Goal: Check status: Check status

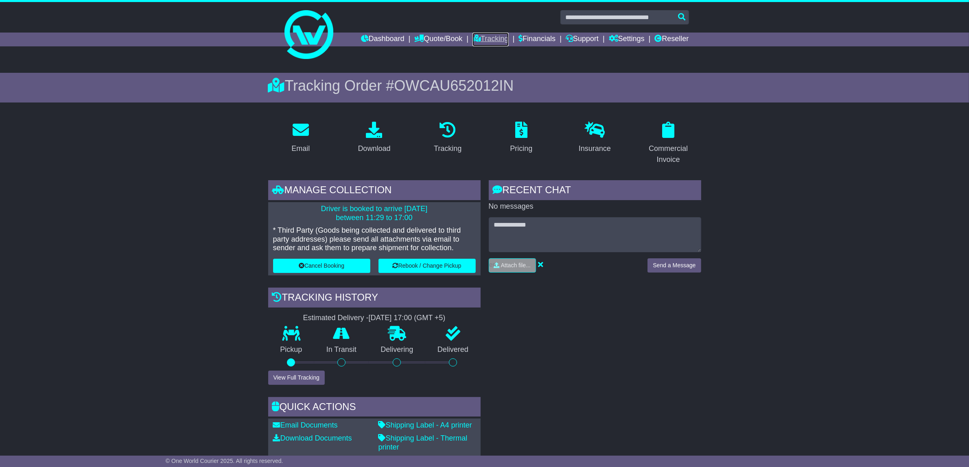
click at [484, 39] on link "Tracking" at bounding box center [491, 40] width 36 height 14
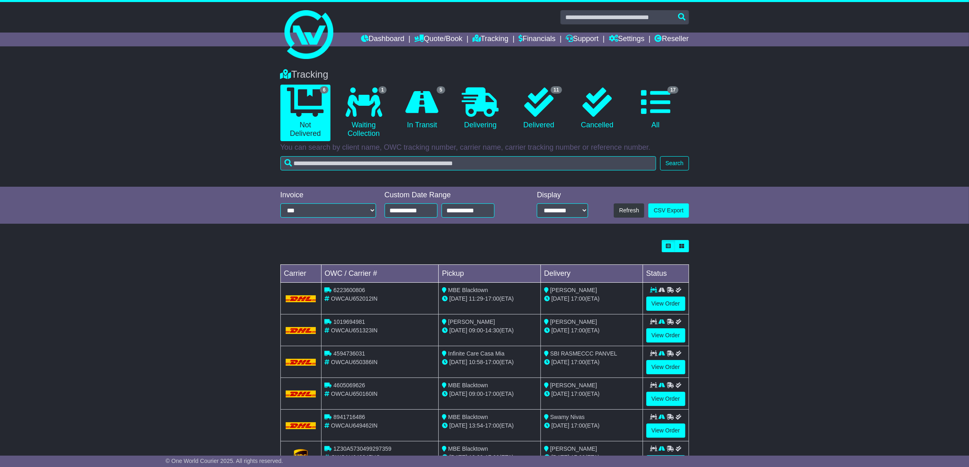
scroll to position [37, 0]
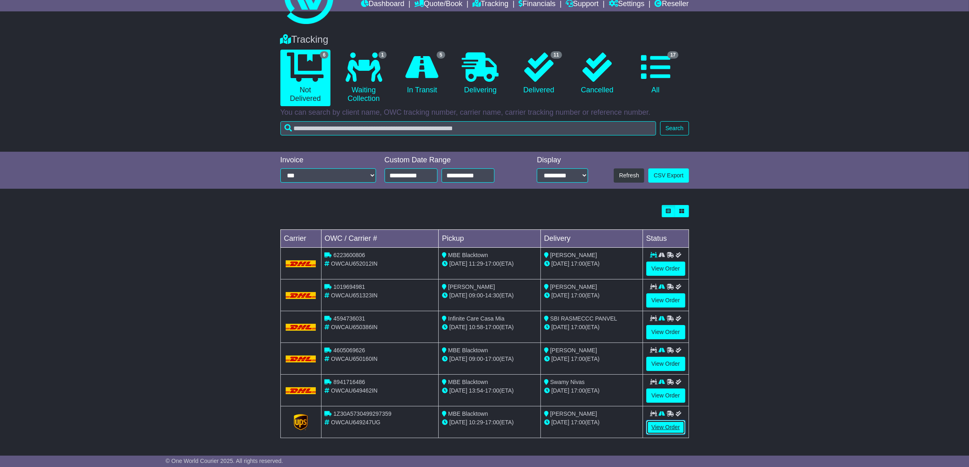
click at [663, 428] on link "View Order" at bounding box center [666, 428] width 39 height 14
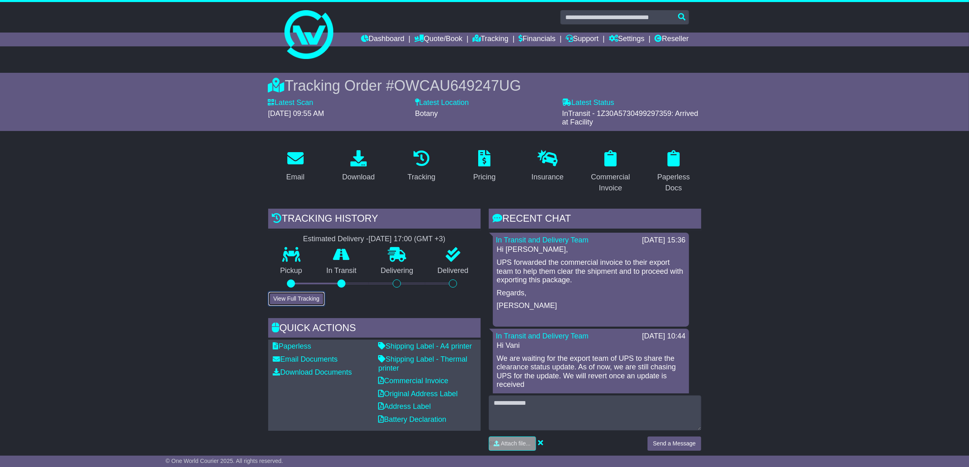
click at [292, 296] on button "View Full Tracking" at bounding box center [296, 299] width 57 height 14
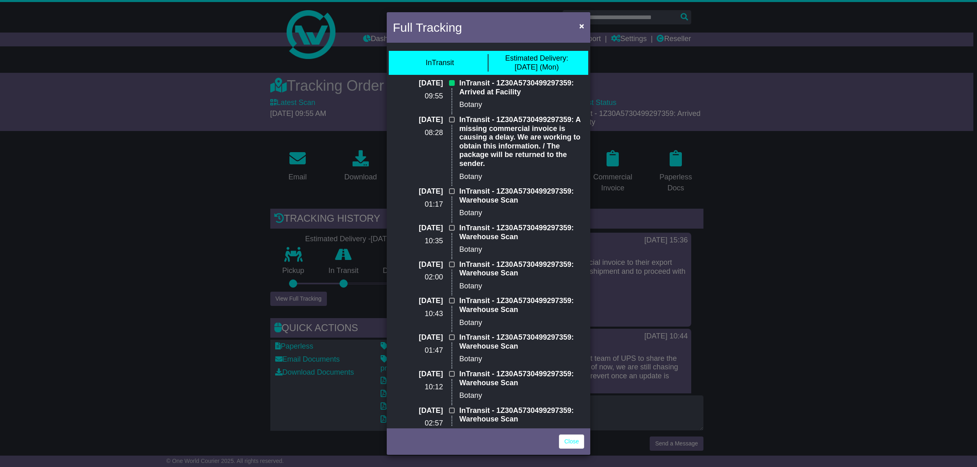
click at [125, 227] on div "Full Tracking × InTransit Estimated Delivery: 29 Sep (Mon) 26 Sep 2025 09:55 In…" at bounding box center [488, 233] width 977 height 467
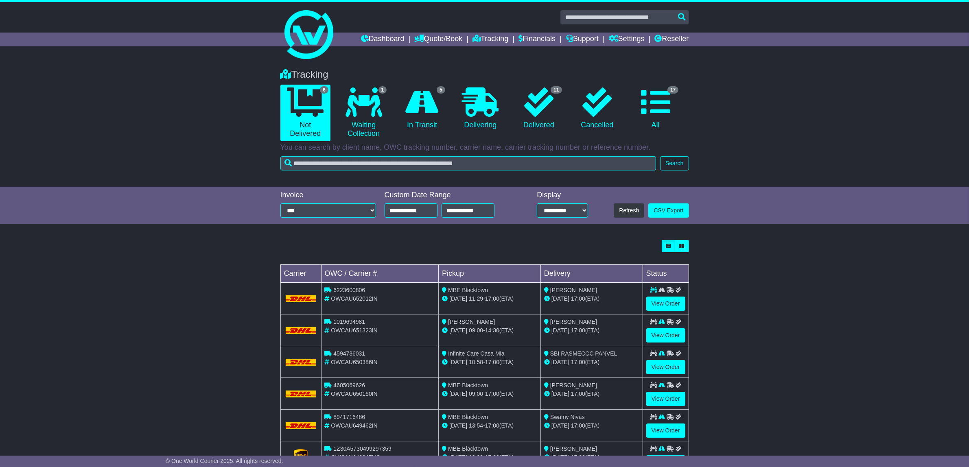
scroll to position [37, 0]
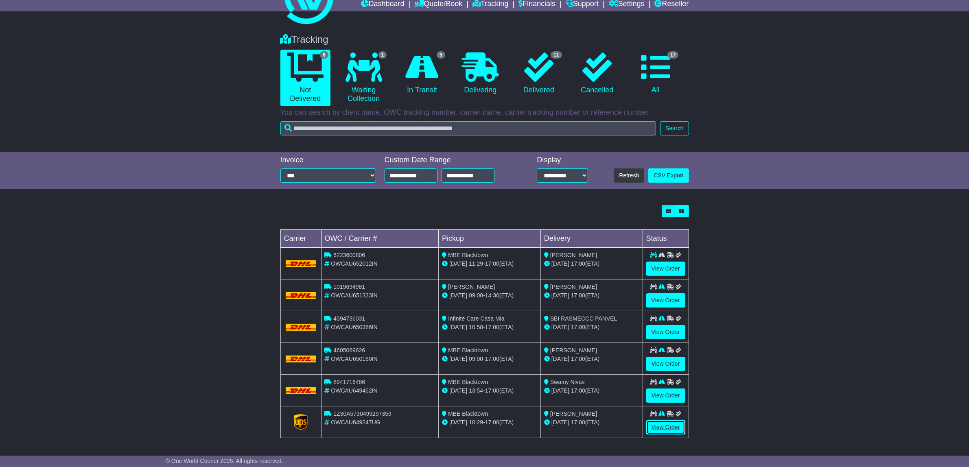
click at [668, 424] on link "View Order" at bounding box center [666, 428] width 39 height 14
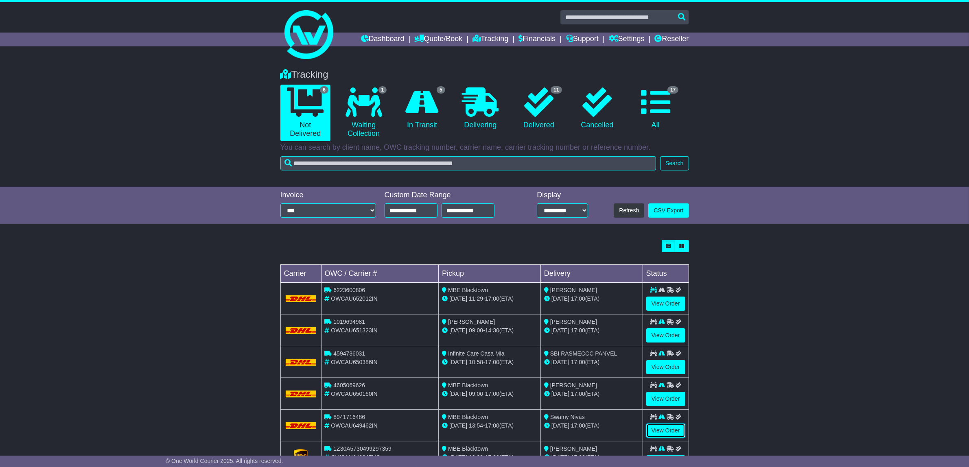
click at [666, 431] on tbody "6223600806 OWCAU652012IN MBE Blacktown 29 Sep 11:29 - 17:00 (ETA) Vipul Rajpal …" at bounding box center [485, 378] width 408 height 191
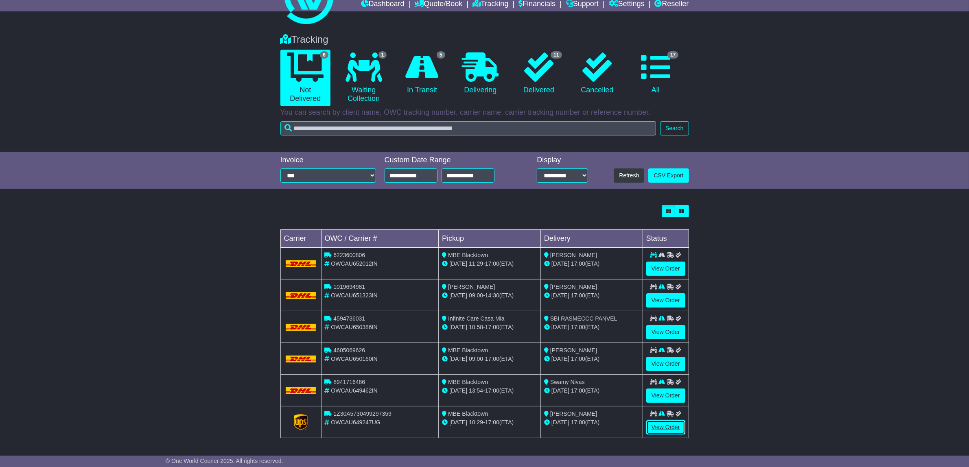
click at [669, 426] on link "View Order" at bounding box center [666, 428] width 39 height 14
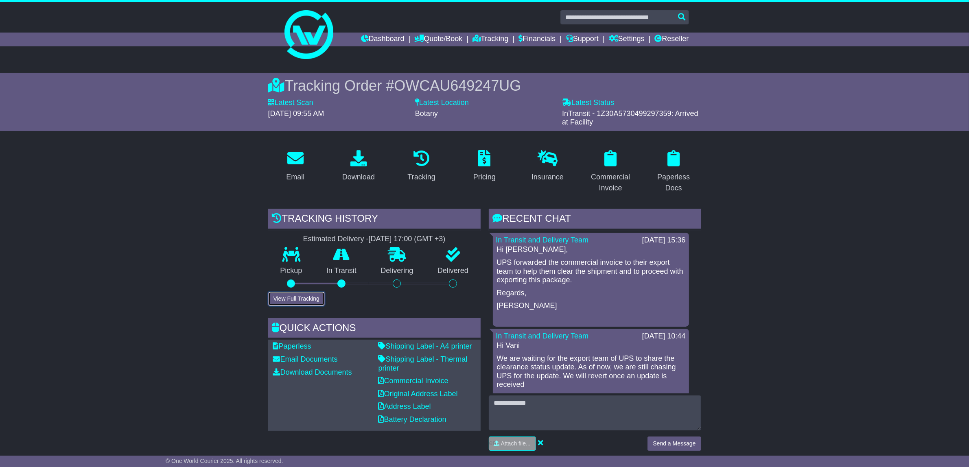
click at [312, 294] on button "View Full Tracking" at bounding box center [296, 299] width 57 height 14
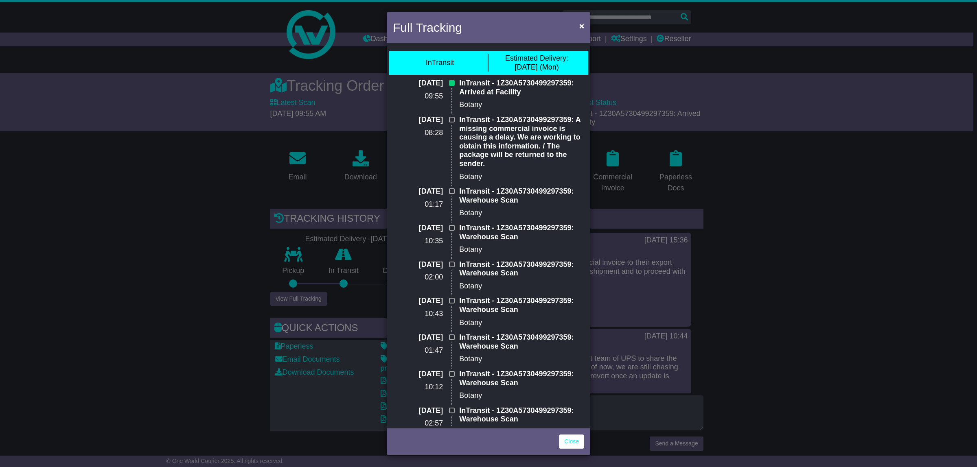
click at [64, 129] on div "Full Tracking × InTransit Estimated Delivery: 29 Sep (Mon) 26 Sep 2025 09:55 In…" at bounding box center [488, 233] width 977 height 467
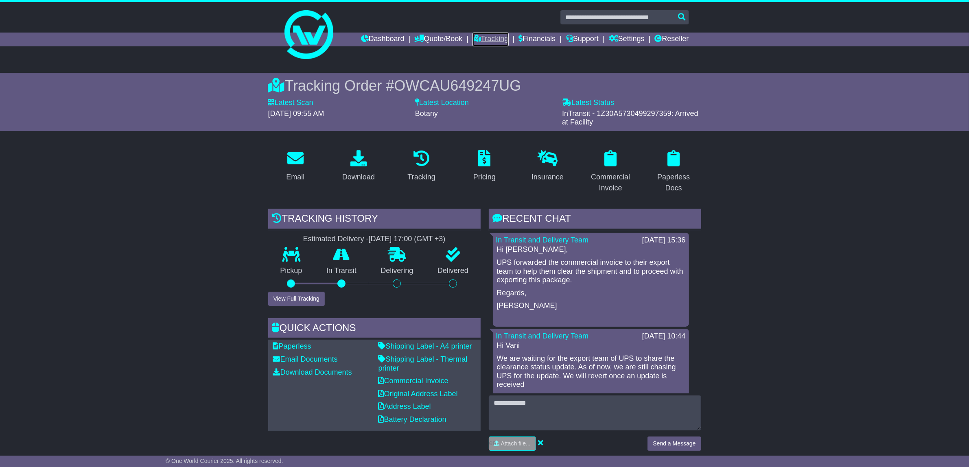
click at [495, 35] on link "Tracking" at bounding box center [491, 40] width 36 height 14
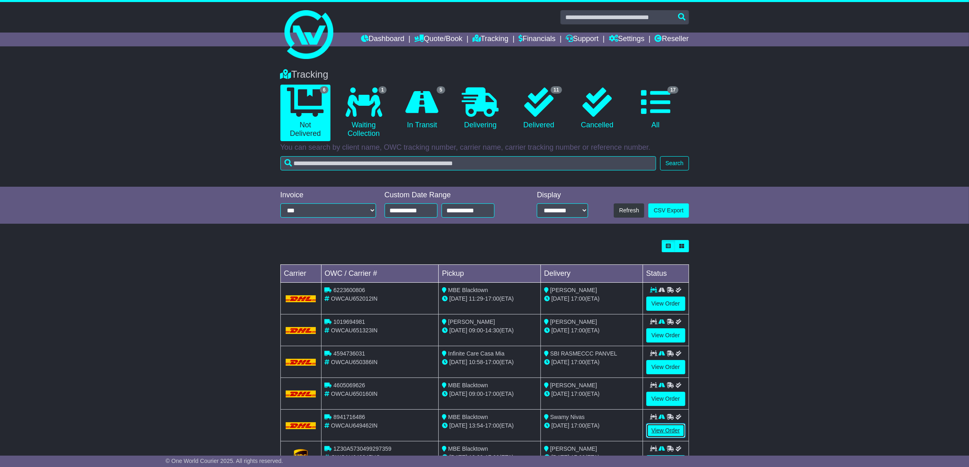
click at [669, 430] on link "View Order" at bounding box center [666, 431] width 39 height 14
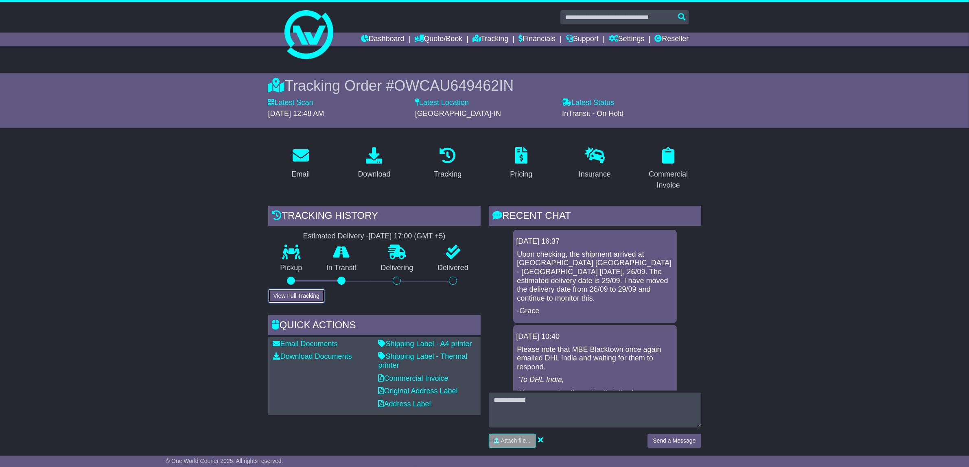
click at [305, 293] on button "View Full Tracking" at bounding box center [296, 296] width 57 height 14
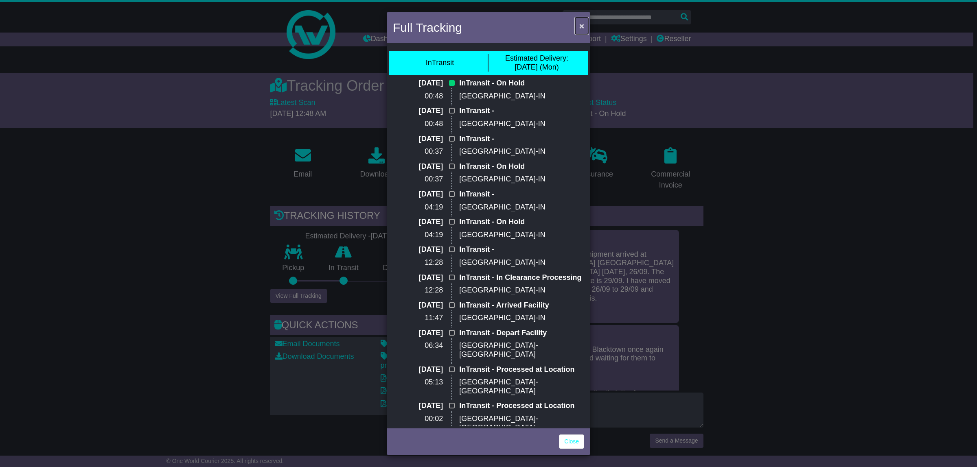
click at [580, 24] on span "×" at bounding box center [581, 25] width 5 height 9
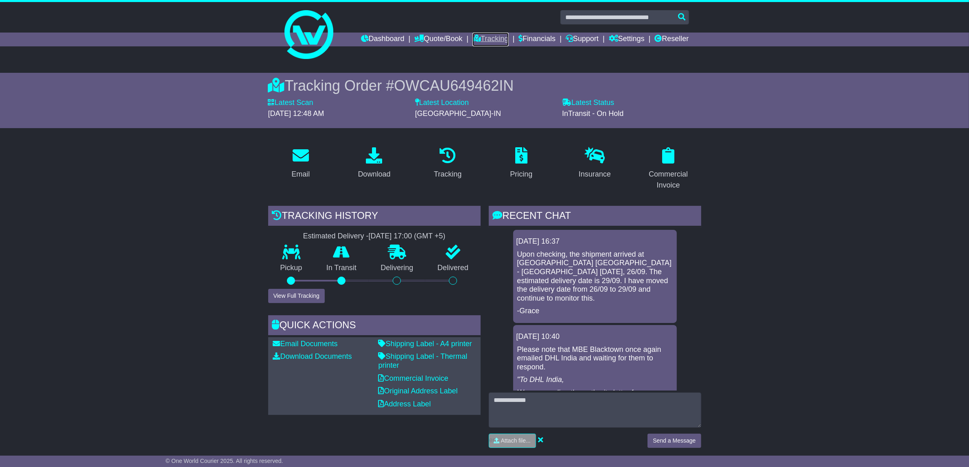
click at [492, 39] on link "Tracking" at bounding box center [491, 40] width 36 height 14
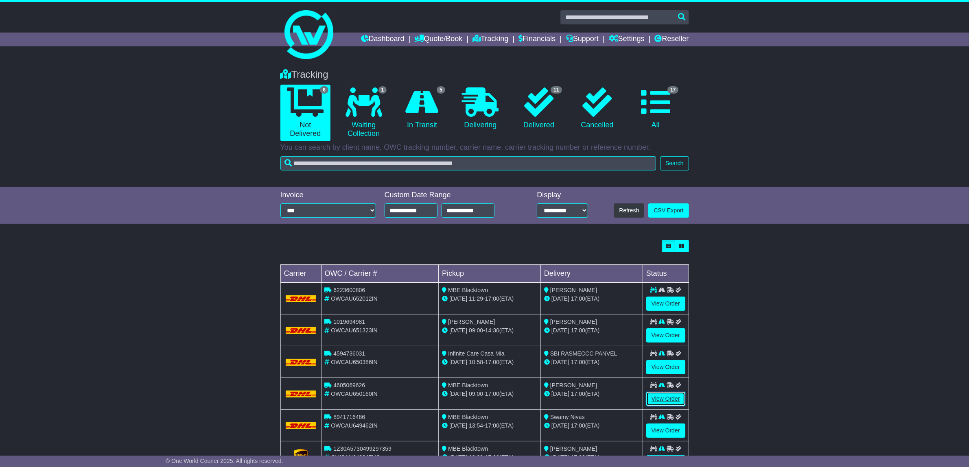
click at [667, 397] on link "View Order" at bounding box center [666, 399] width 39 height 14
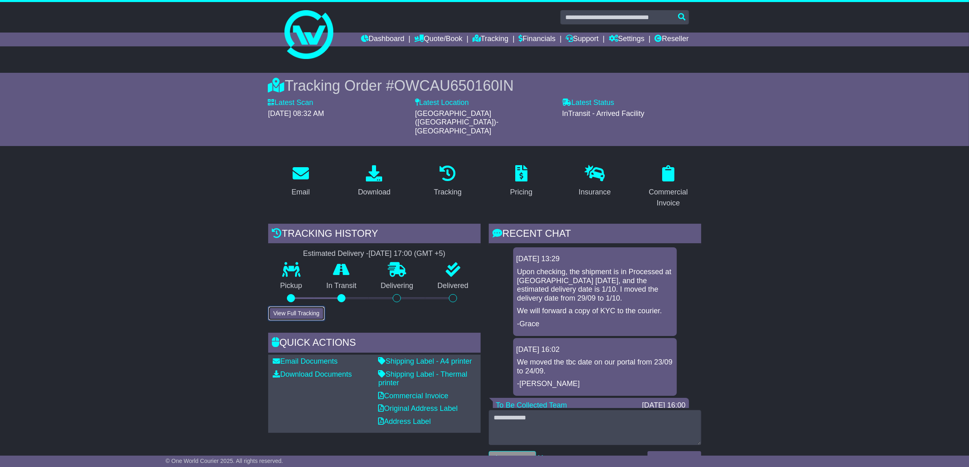
click at [303, 307] on button "View Full Tracking" at bounding box center [296, 314] width 57 height 14
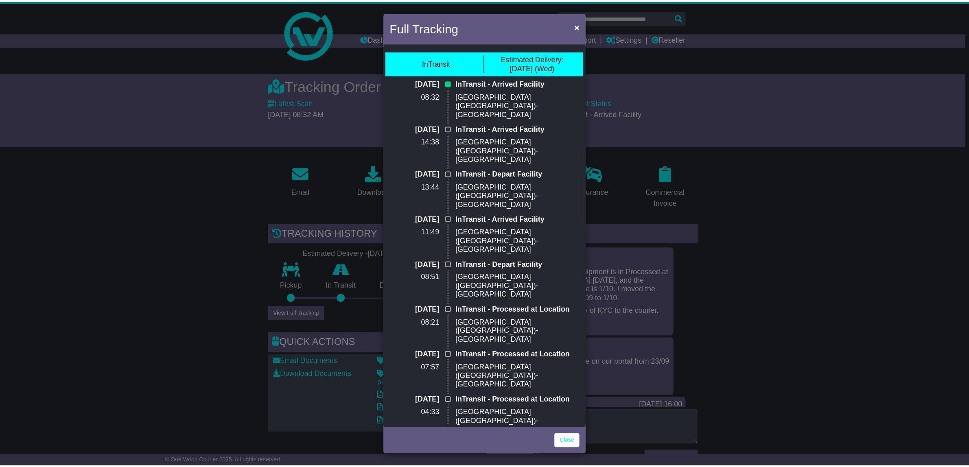
scroll to position [594, 0]
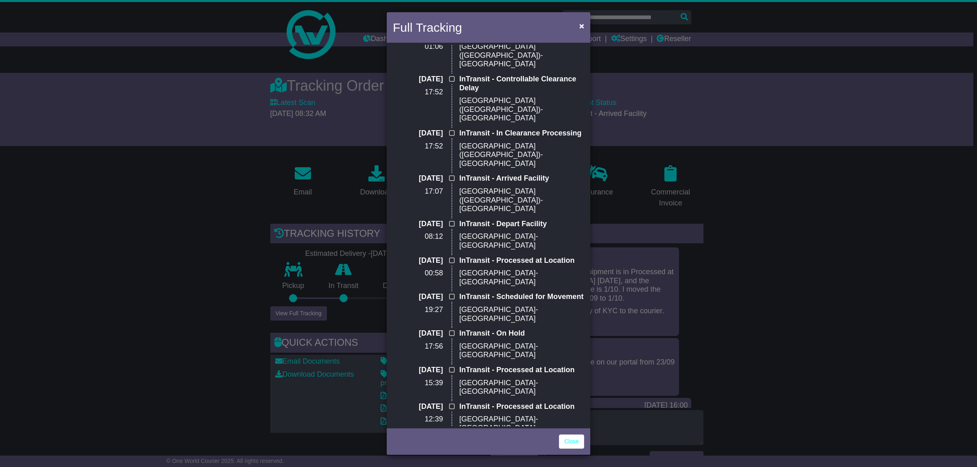
click at [35, 399] on div "Full Tracking × InTransit Estimated Delivery: [DATE] (Wed) [DATE] 08:32 InTrans…" at bounding box center [488, 233] width 977 height 467
